Goal: Information Seeking & Learning: Learn about a topic

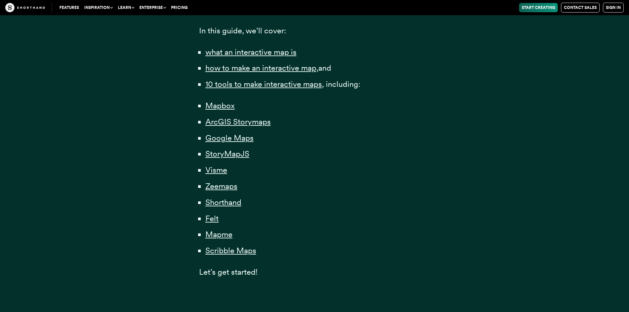
scroll to position [440, 0]
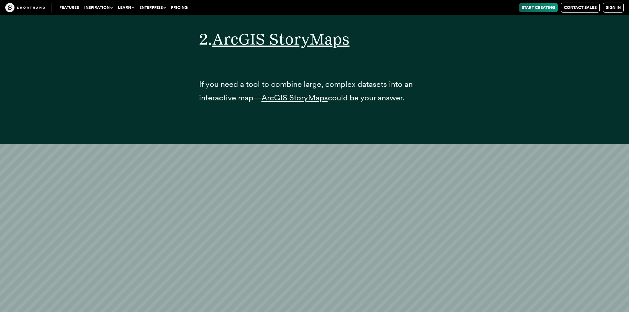
scroll to position [4125, 0]
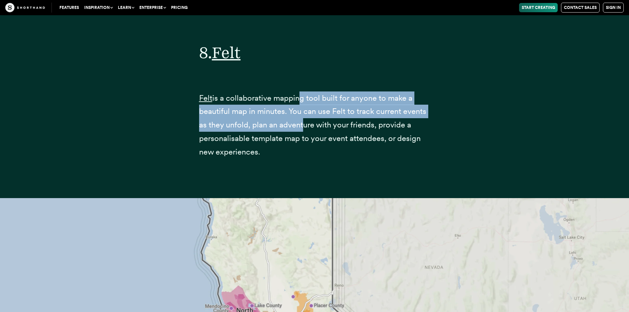
drag, startPoint x: 296, startPoint y: 102, endPoint x: 298, endPoint y: 128, distance: 26.2
click at [298, 128] on p "Felt is a collaborative mapping tool built for anyone to make a beautiful map i…" at bounding box center [314, 124] width 231 height 67
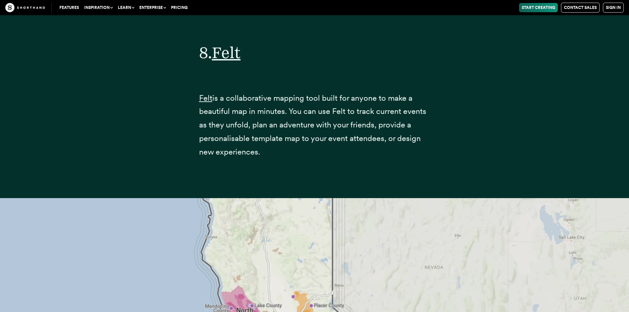
click at [371, 125] on p "Felt is a collaborative mapping tool built for anyone to make a beautiful map i…" at bounding box center [314, 124] width 231 height 67
drag, startPoint x: 255, startPoint y: 123, endPoint x: 321, endPoint y: 128, distance: 66.5
click at [321, 128] on p "Felt is a collaborative mapping tool built for anyone to make a beautiful map i…" at bounding box center [314, 124] width 231 height 67
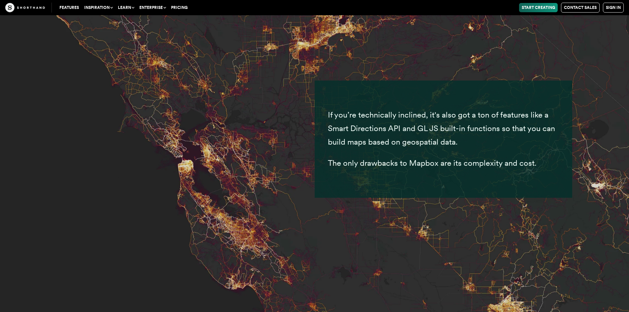
scroll to position [2948, 0]
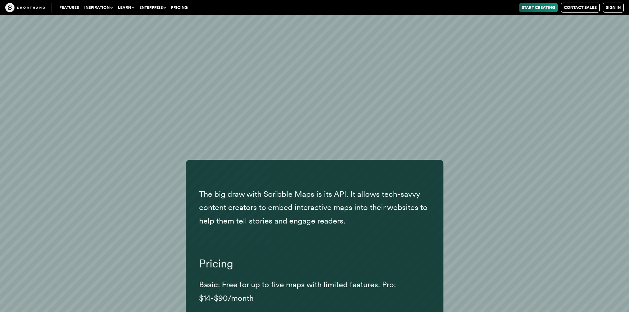
scroll to position [17137, 0]
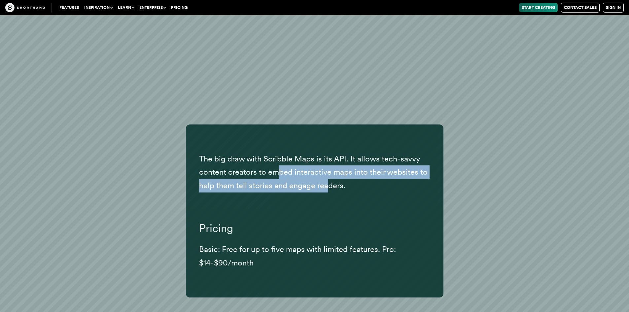
drag, startPoint x: 295, startPoint y: 175, endPoint x: 328, endPoint y: 186, distance: 35.5
click at [328, 186] on p "The big draw with Scribble Maps is its API. It allows tech-savvy content creato…" at bounding box center [314, 172] width 231 height 40
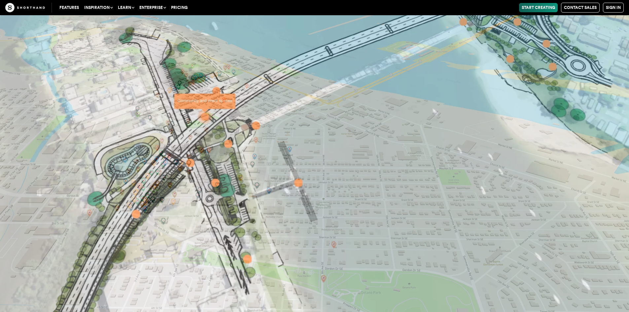
scroll to position [15211, 0]
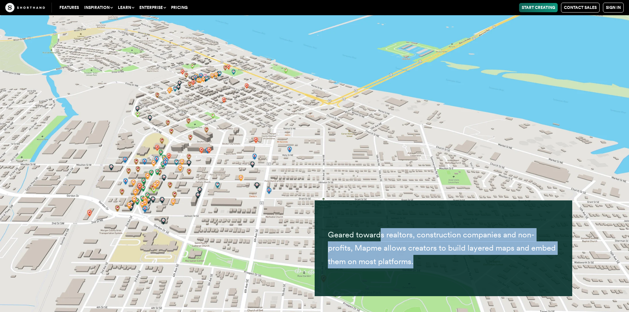
drag, startPoint x: 412, startPoint y: 238, endPoint x: 413, endPoint y: 259, distance: 21.5
click at [413, 259] on p "Geared towards realtors, construction companies and non-profits, Mapme allows c…" at bounding box center [443, 248] width 231 height 40
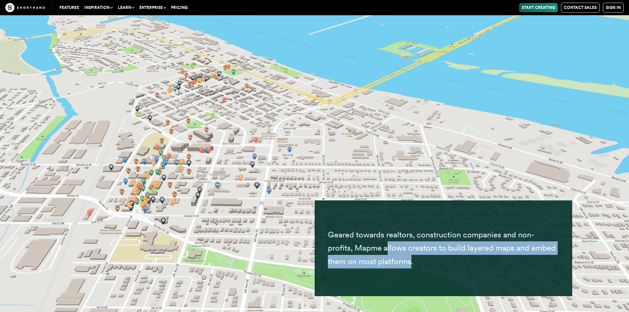
drag, startPoint x: 399, startPoint y: 253, endPoint x: 387, endPoint y: 242, distance: 16.6
click at [387, 242] on p "Geared towards realtors, construction companies and non-profits, Mapme allows c…" at bounding box center [443, 248] width 231 height 40
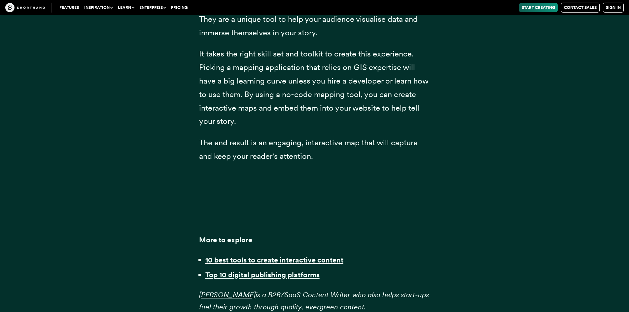
scroll to position [17941, 0]
